Goal: Task Accomplishment & Management: Manage account settings

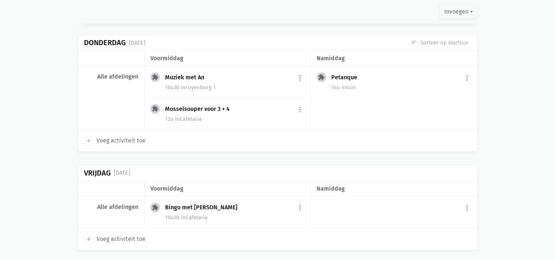
scroll to position [861, 0]
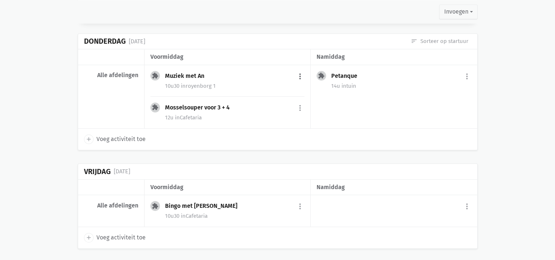
click at [304, 73] on button "more_vert" at bounding box center [300, 76] width 9 height 14
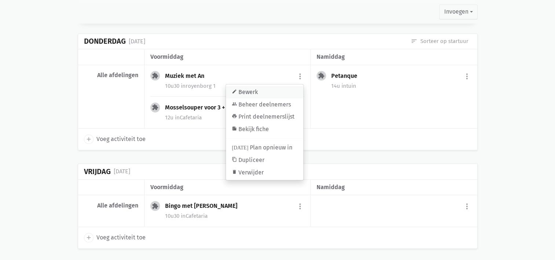
click at [275, 88] on link "edit Bewerk" at bounding box center [264, 92] width 77 height 12
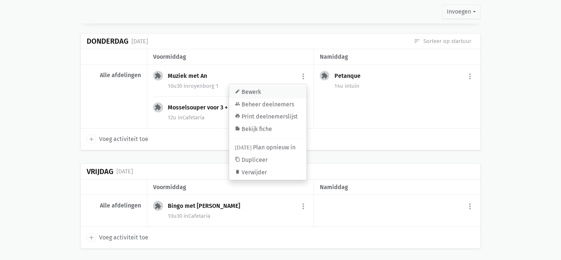
select select "10:30"
select select "11:30"
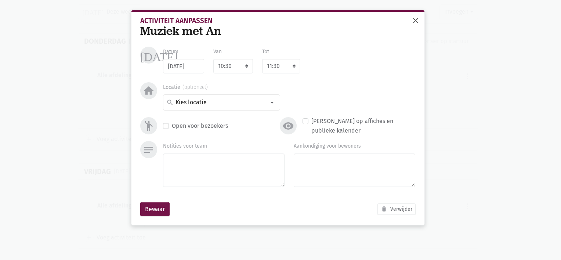
click at [412, 23] on span "close" at bounding box center [415, 20] width 9 height 9
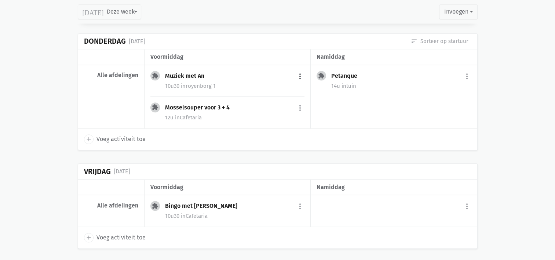
click at [300, 71] on button "more_vert" at bounding box center [300, 76] width 9 height 14
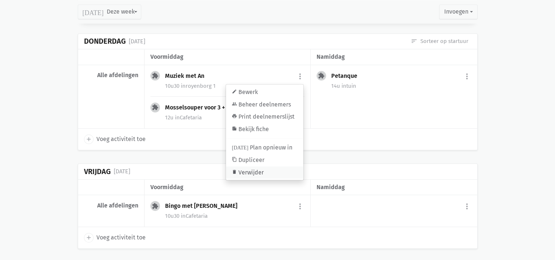
click at [247, 169] on link "delete Verwijder" at bounding box center [264, 172] width 77 height 12
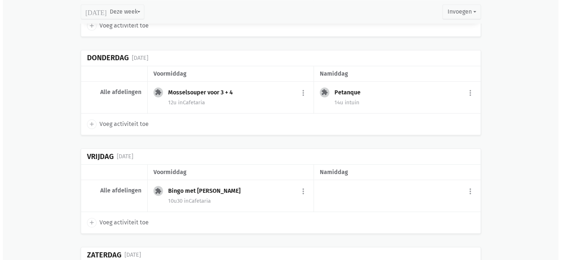
scroll to position [877, 0]
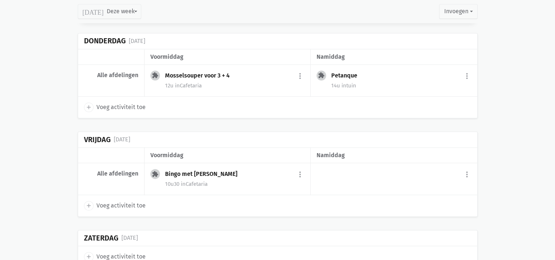
click at [86, 106] on icon "add" at bounding box center [89, 107] width 7 height 7
select select "14:00"
select select "15:00"
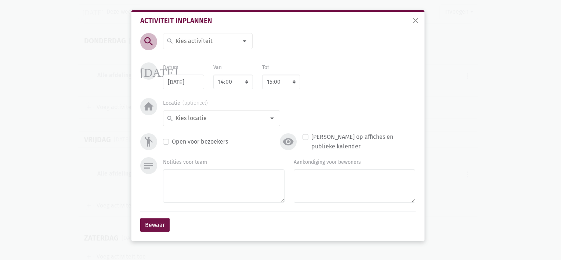
click at [193, 43] on input at bounding box center [206, 41] width 64 height 10
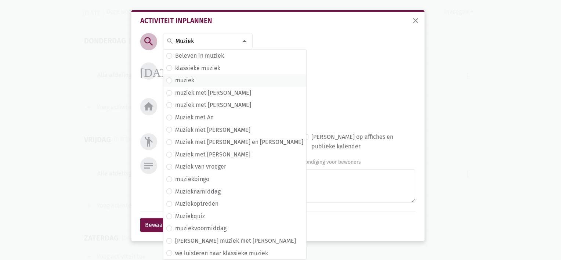
type input "Muziek"
click at [177, 84] on label "muziek" at bounding box center [184, 81] width 19 height 10
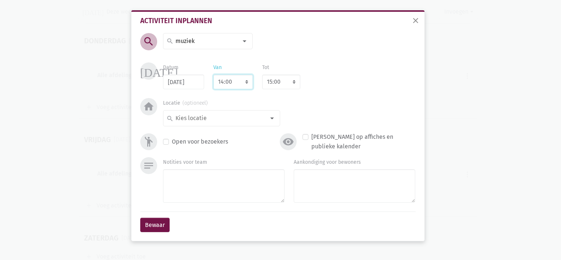
click at [241, 83] on select "7:00 7:15 7:30 7:45 8:00 8:15 8:30 8:45 9:00 9:15 9:30 9:45 10:00 10:15 10:30 1…" at bounding box center [233, 82] width 40 height 15
select select "10:30"
click at [213, 75] on select "7:00 7:15 7:30 7:45 8:00 8:15 8:30 8:45 9:00 9:15 9:30 9:45 10:00 10:15 10:30 1…" at bounding box center [233, 82] width 40 height 15
select select "11:30"
click at [240, 122] on input at bounding box center [219, 118] width 91 height 10
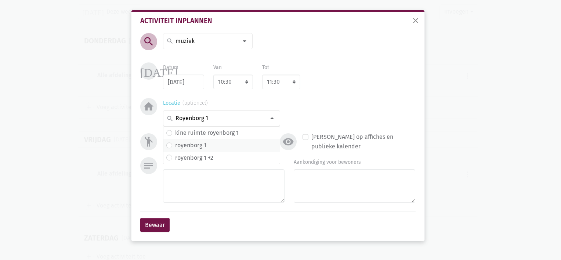
type input "Royenborg 1"
click at [202, 144] on label "royenborg 1" at bounding box center [190, 146] width 31 height 10
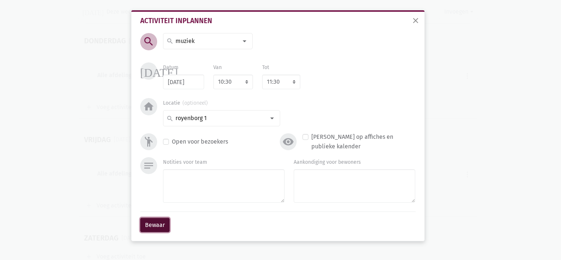
click at [157, 219] on button "Bewaar" at bounding box center [154, 225] width 29 height 15
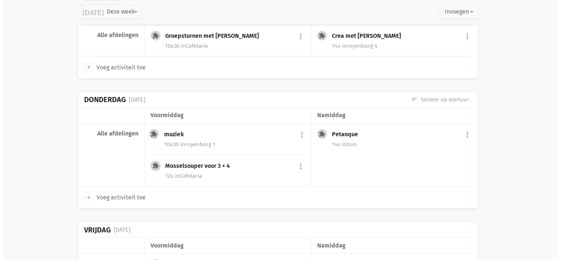
scroll to position [801, 0]
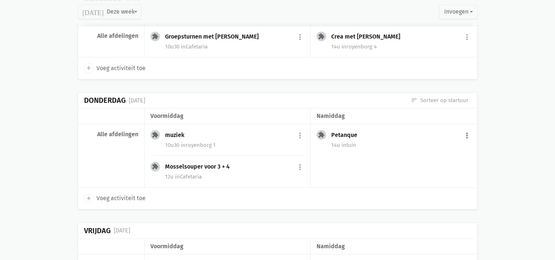
click at [468, 132] on button "more_vert" at bounding box center [467, 135] width 9 height 14
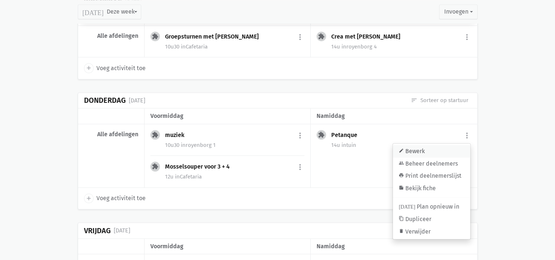
click at [426, 147] on link "edit Bewerk" at bounding box center [431, 151] width 77 height 12
select select "14:00"
select select "15:00"
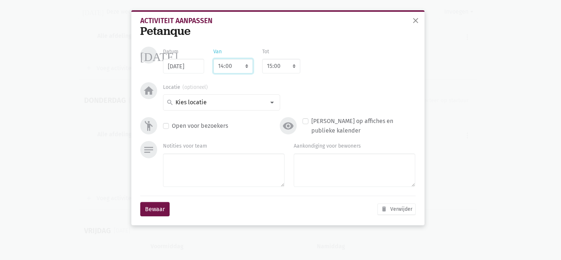
click at [222, 66] on select "7:00 7:15 7:30 7:45 8:00 8:15 8:30 8:45 9:00 9:15 9:30 9:45 10:00 10:15 10:30 1…" at bounding box center [233, 66] width 40 height 15
select select "10:30"
click at [213, 59] on select "7:00 7:15 7:30 7:45 8:00 8:15 8:30 8:45 9:00 9:15 9:30 9:45 10:00 10:15 10:30 1…" at bounding box center [233, 66] width 40 height 15
select select "11:30"
click at [214, 98] on input at bounding box center [219, 103] width 91 height 10
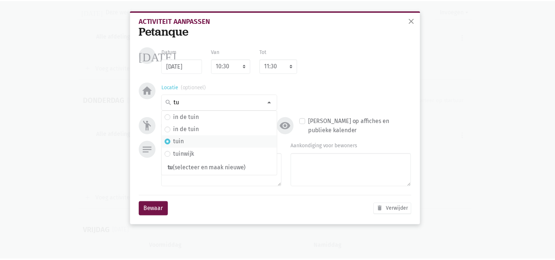
scroll to position [0, 0]
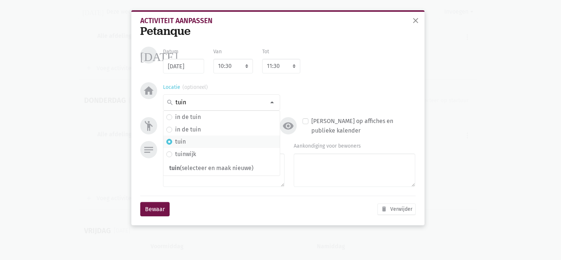
type input "tuin"
click at [179, 142] on label "tuin" at bounding box center [180, 142] width 11 height 10
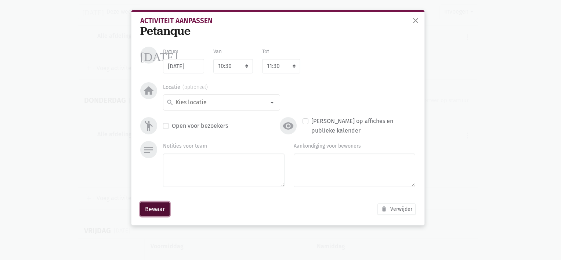
click at [158, 210] on button "Bewaar" at bounding box center [154, 209] width 29 height 15
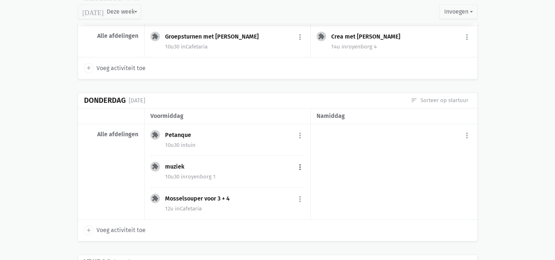
click at [298, 164] on button "more_vert" at bounding box center [300, 167] width 9 height 14
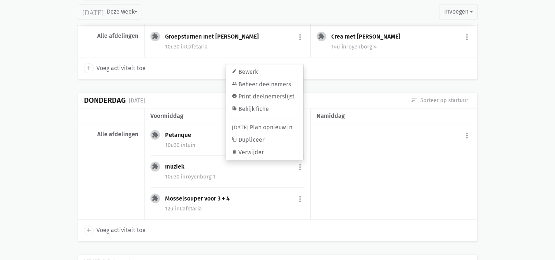
click at [193, 176] on span "in royenborg 1" at bounding box center [198, 176] width 35 height 7
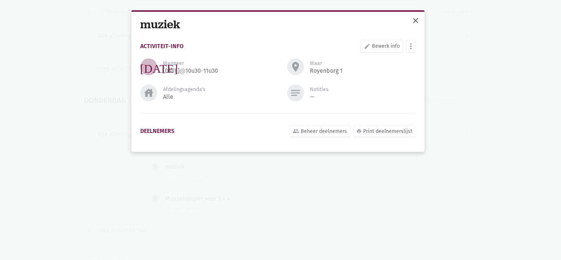
click at [416, 21] on span "close" at bounding box center [415, 20] width 9 height 9
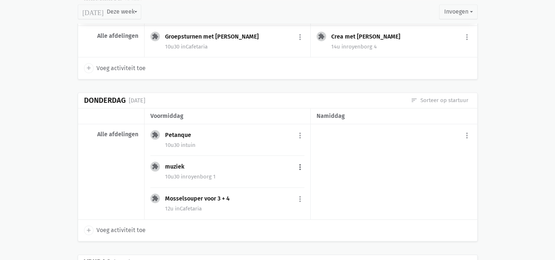
click at [299, 165] on button "more_vert" at bounding box center [300, 167] width 9 height 14
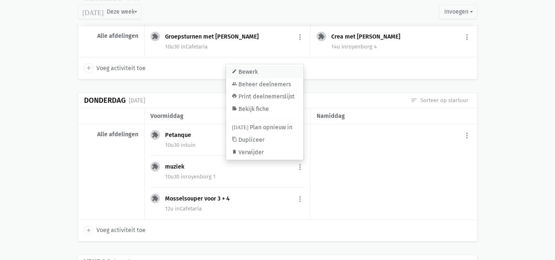
click at [266, 72] on link "edit Bewerk" at bounding box center [264, 72] width 77 height 12
select select "10:30"
select select "11:30"
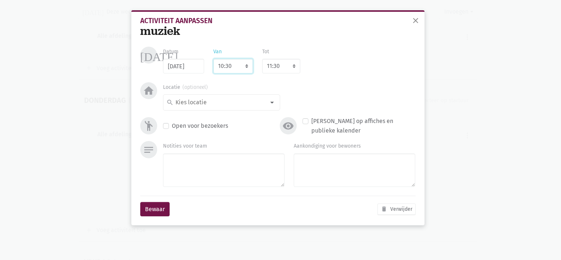
click at [245, 62] on select "7:00 7:15 7:30 7:45 8:00 8:15 8:30 8:45 9:00 9:15 9:30 9:45 10:00 10:15 10:30 1…" at bounding box center [233, 66] width 40 height 15
select select "14:00"
click at [213, 59] on select "7:00 7:15 7:30 7:45 8:00 8:15 8:30 8:45 9:00 9:15 9:30 9:45 10:00 10:15 10:30 1…" at bounding box center [233, 66] width 40 height 15
select select "15:00"
click at [186, 105] on input at bounding box center [219, 103] width 91 height 10
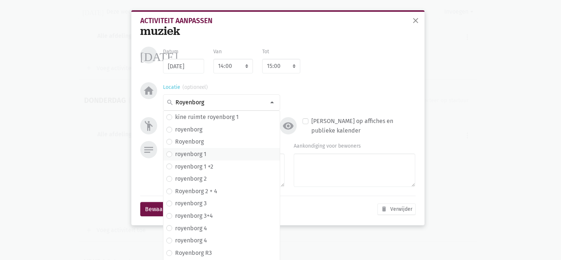
type input "Royenborg"
click at [178, 156] on label "royenborg 1" at bounding box center [190, 154] width 31 height 10
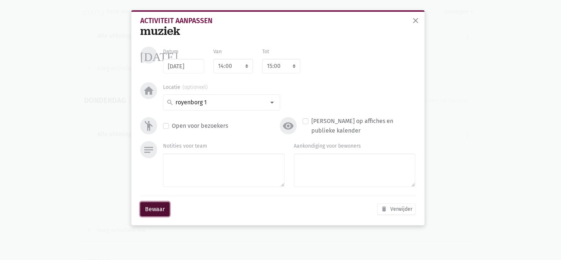
click at [149, 209] on button "Bewaar" at bounding box center [154, 209] width 29 height 15
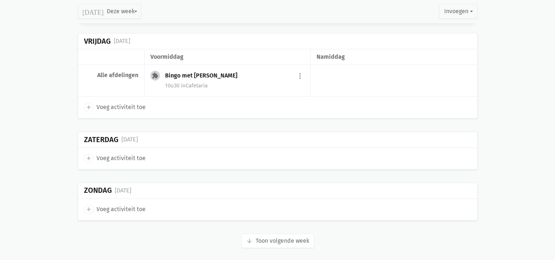
scroll to position [992, 0]
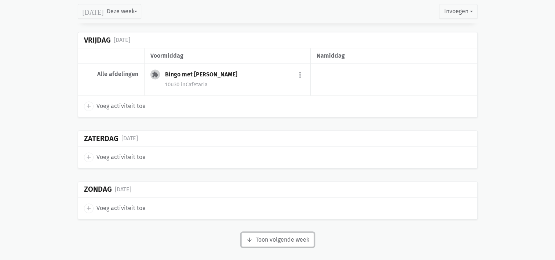
click at [263, 236] on button "arrow_downward Week wordt geladen Toon volgende week" at bounding box center [278, 239] width 73 height 15
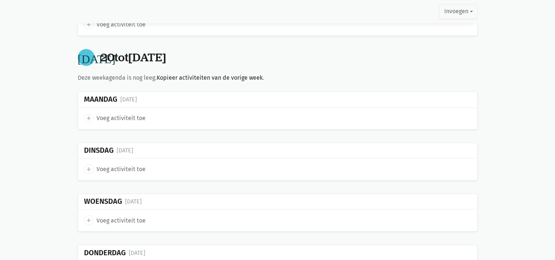
scroll to position [948, 0]
